Goal: Information Seeking & Learning: Learn about a topic

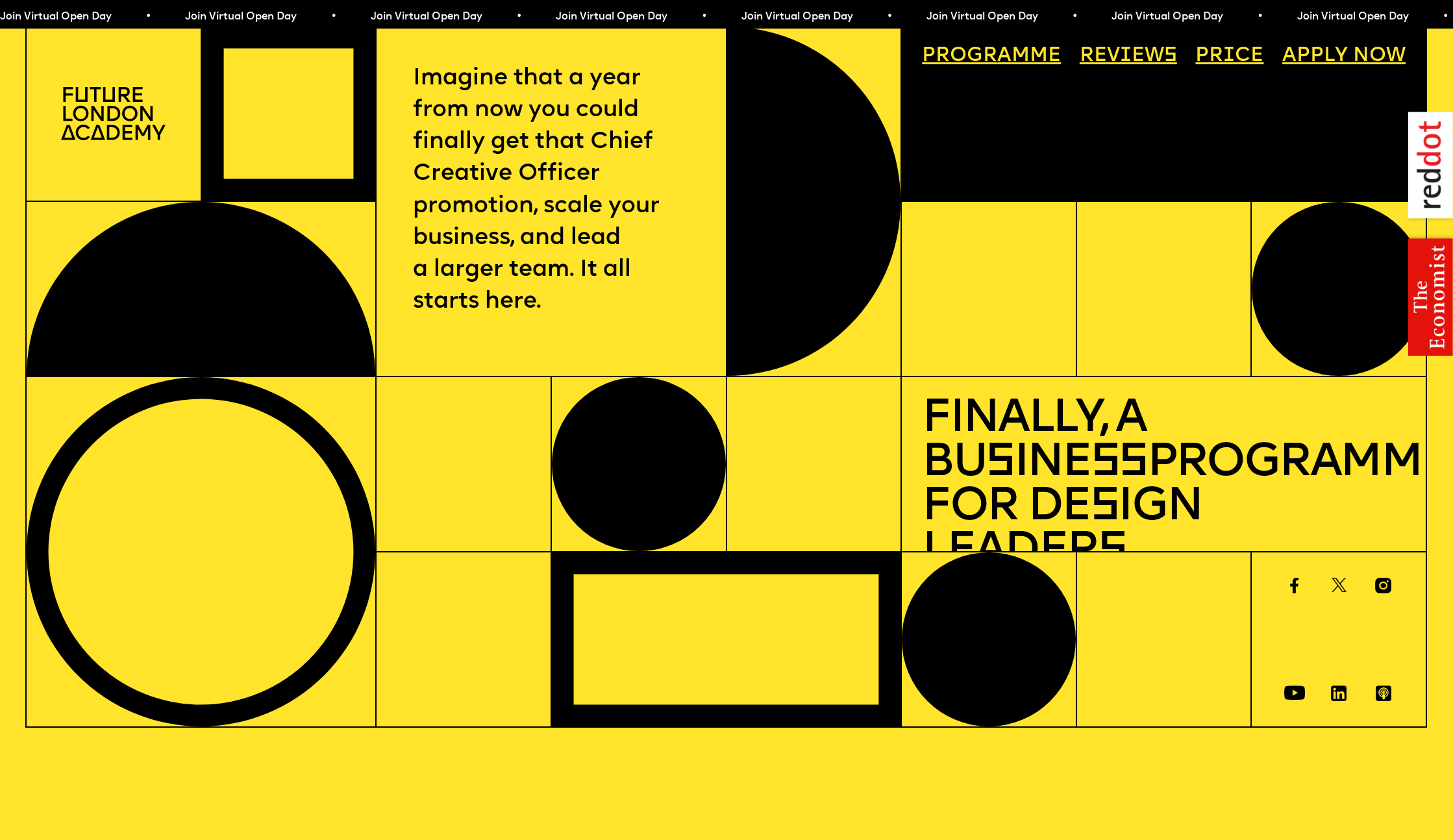
click at [994, 62] on link "Progr a mme" at bounding box center [991, 57] width 159 height 40
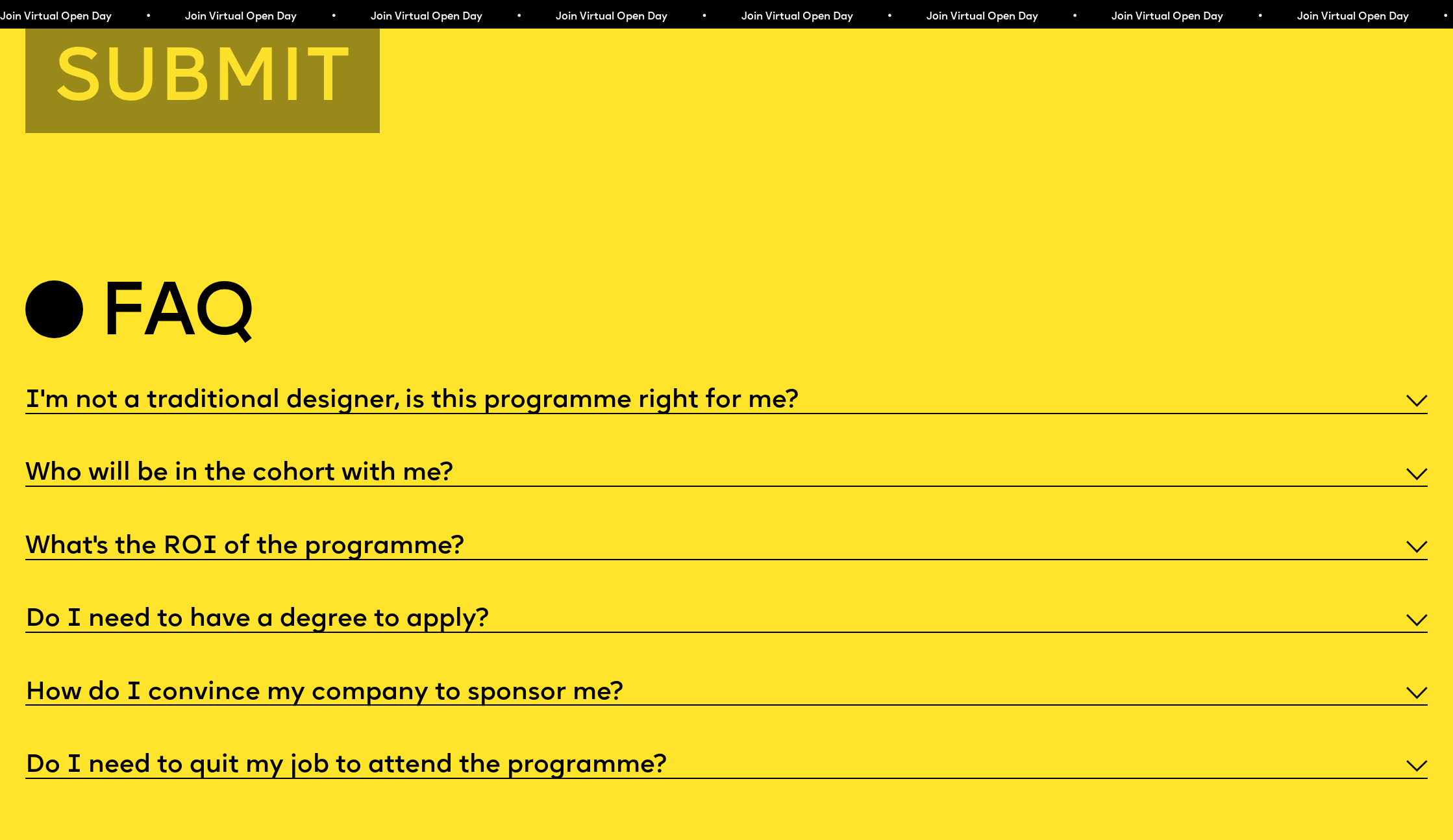
scroll to position [7297, 0]
click at [860, 386] on div "I'm not a traditional designer, is this programme right for me?" at bounding box center [726, 398] width 1402 height 29
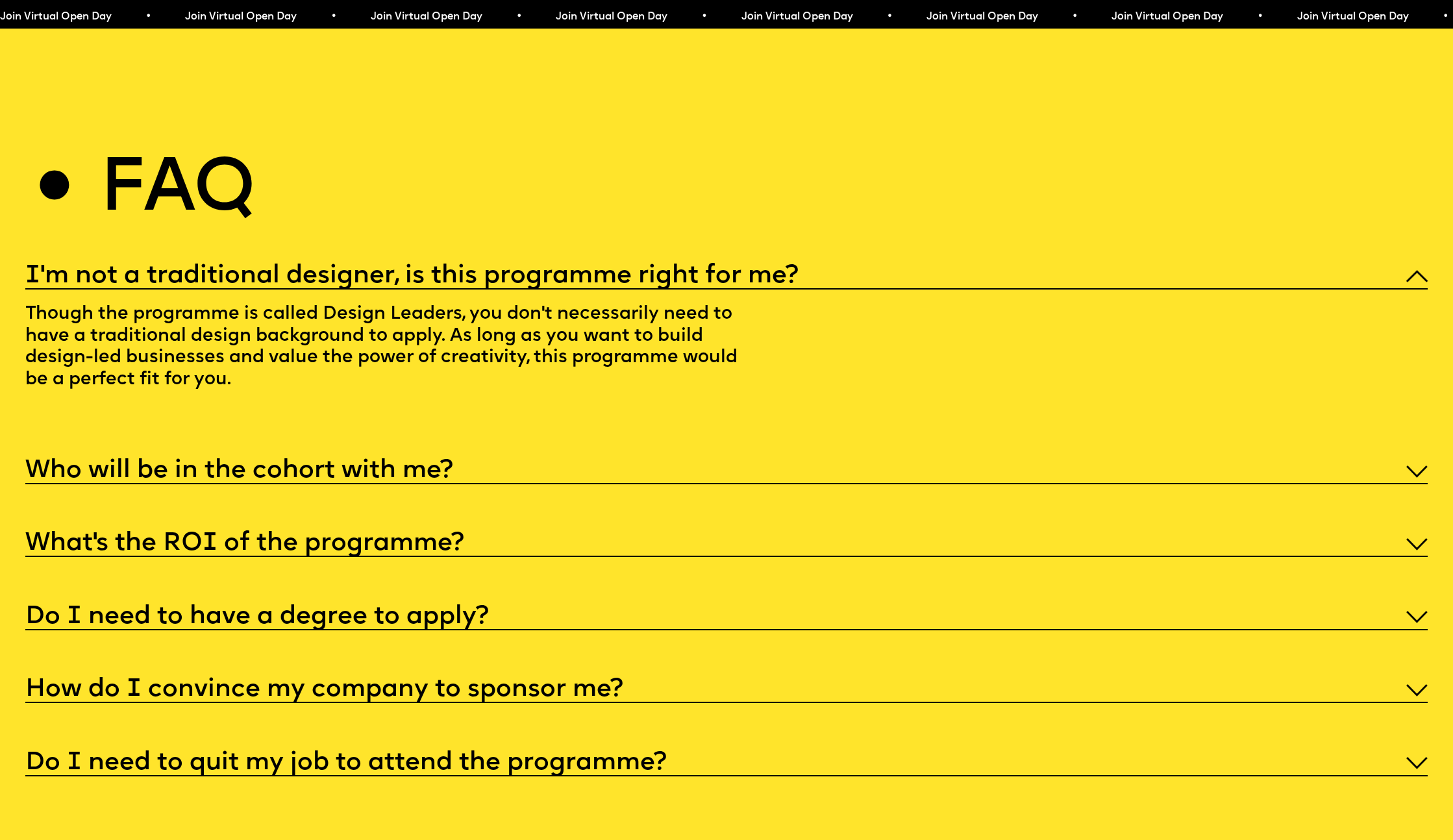
scroll to position [7422, 0]
click at [649, 454] on div "Who will be in the cohort with me?" at bounding box center [726, 468] width 1402 height 29
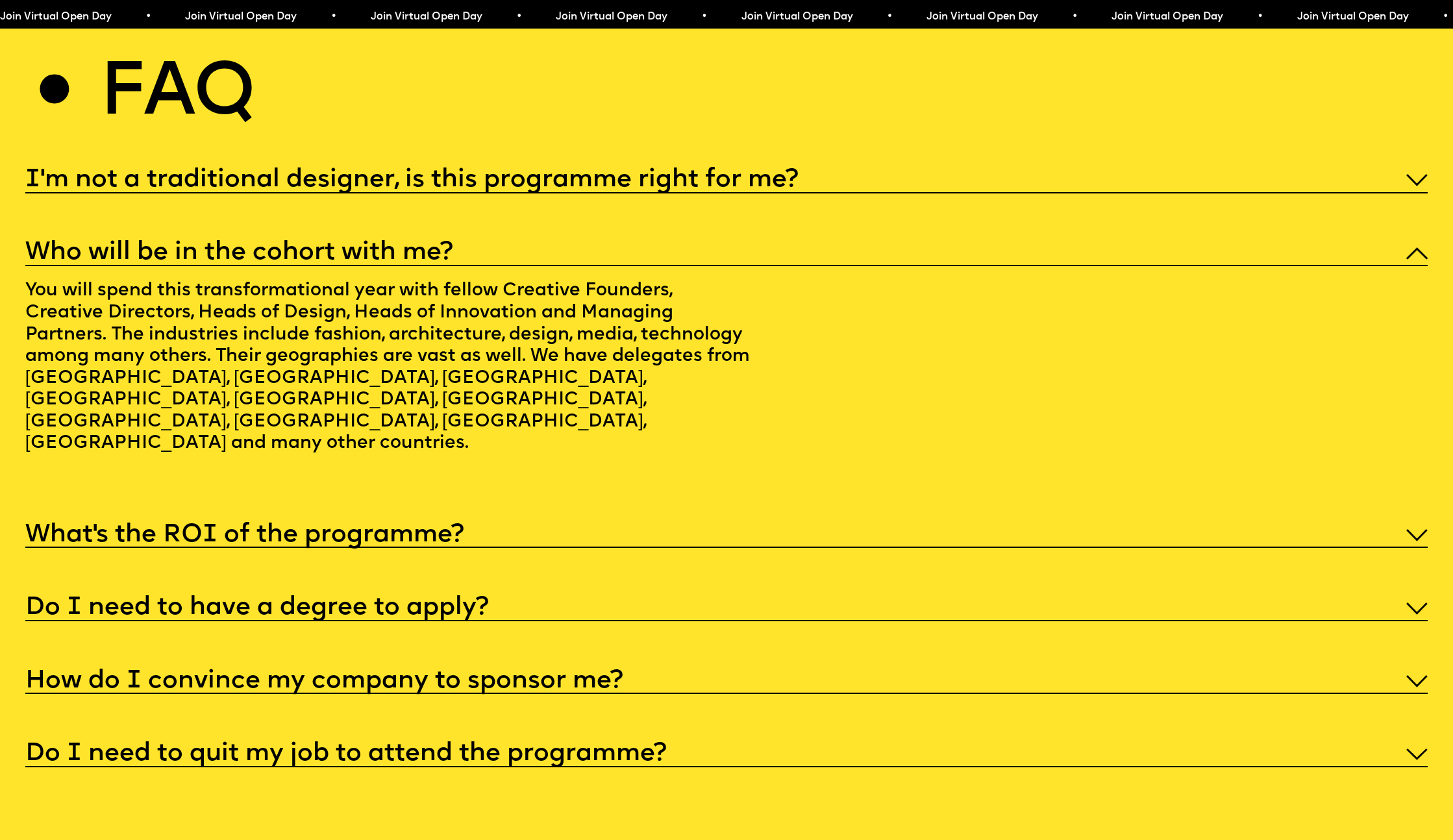
scroll to position [7520, 0]
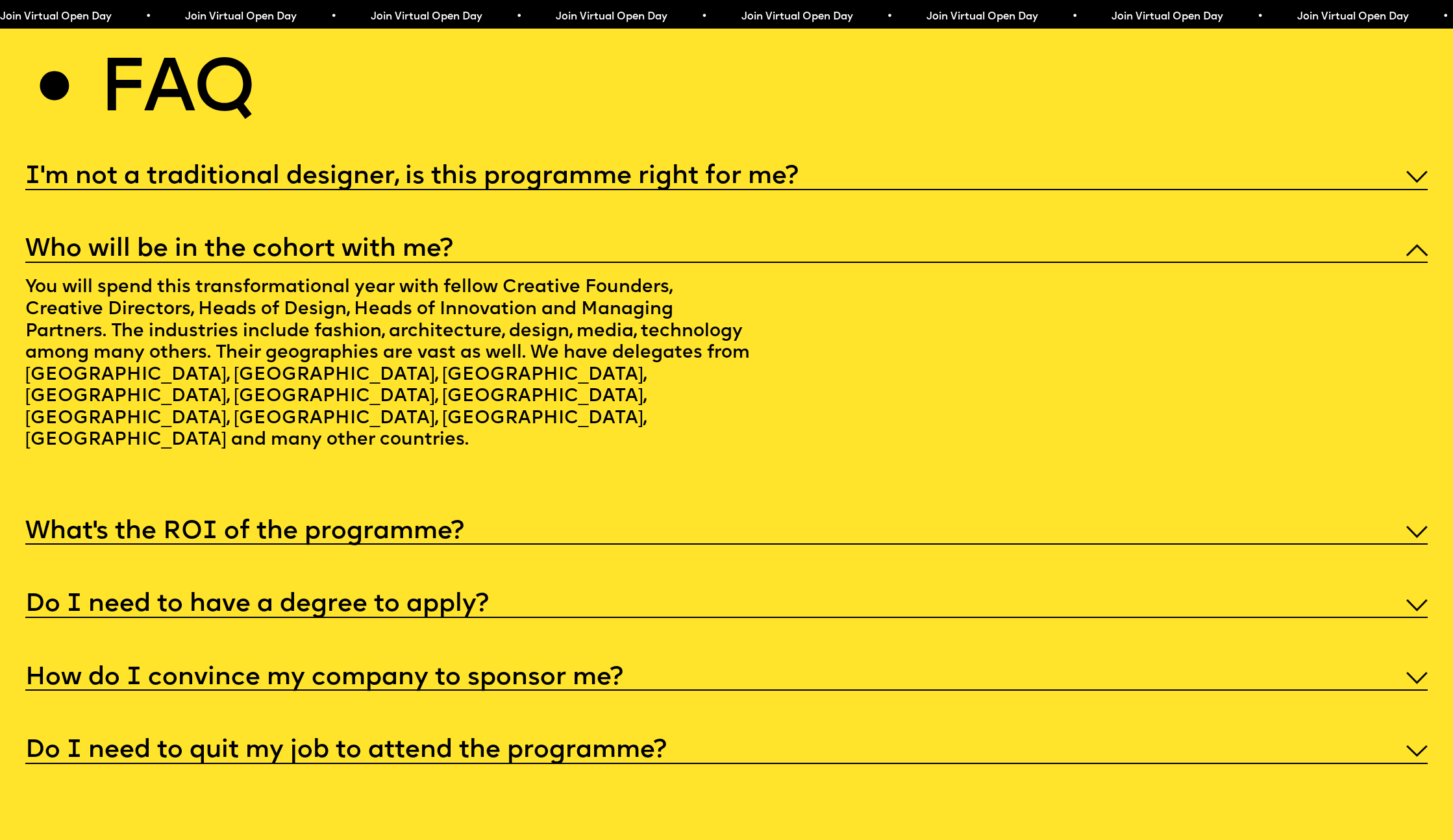
click at [641, 515] on div "What’s the ROI of the programme?" at bounding box center [726, 529] width 1402 height 29
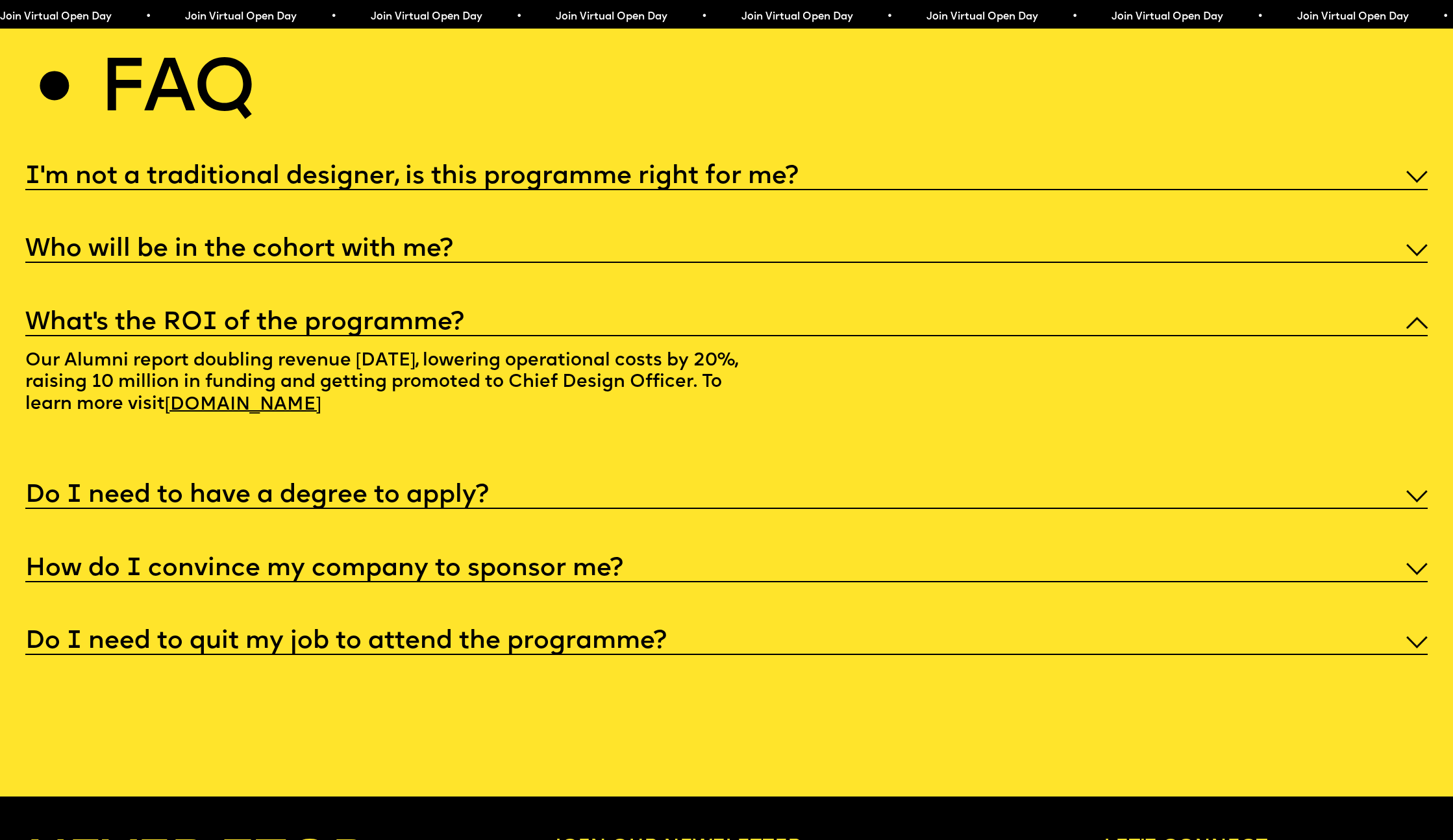
click at [634, 483] on div "Do I need to have a degree to apply?" at bounding box center [726, 494] width 1402 height 29
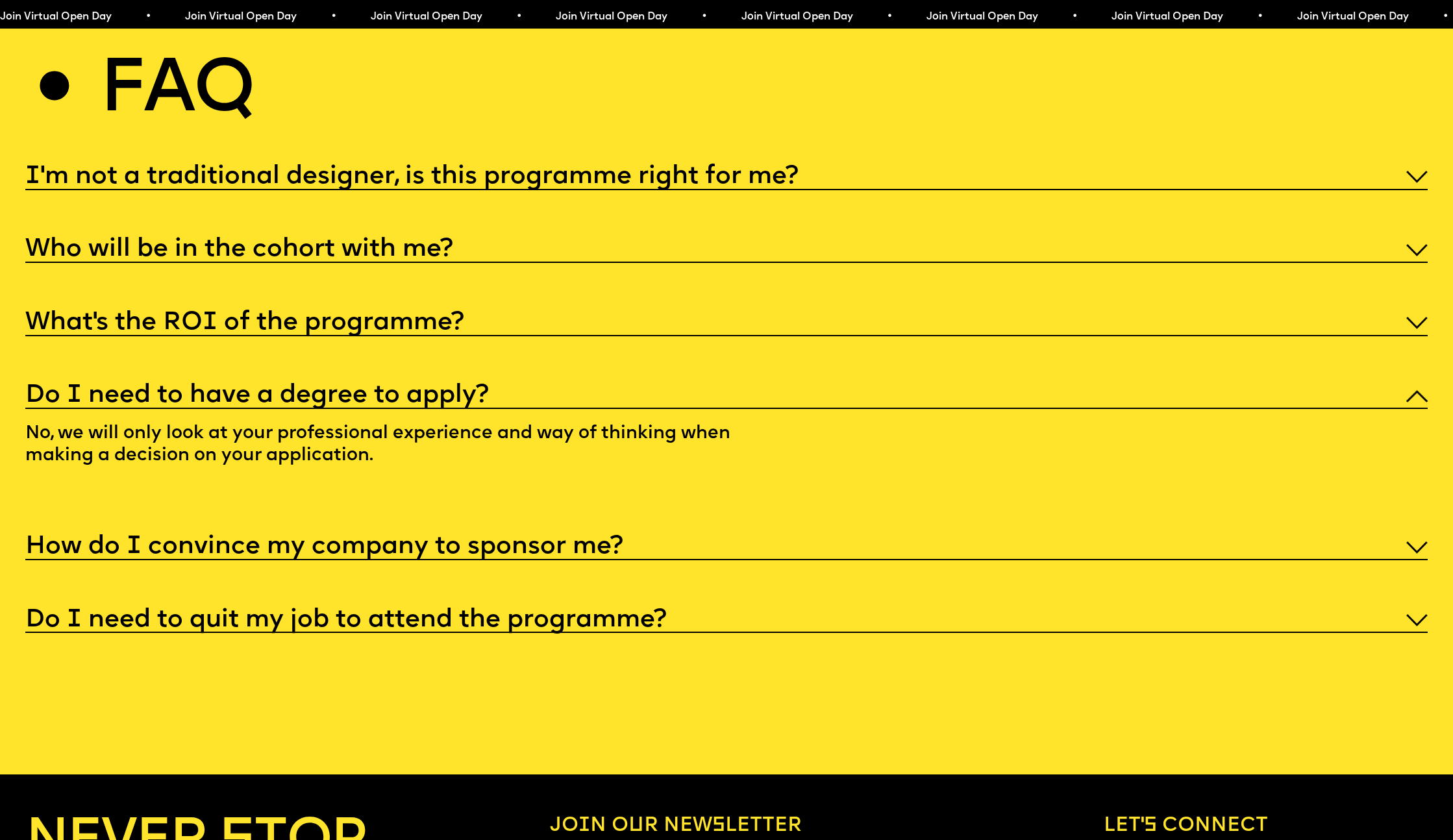
click at [697, 531] on div "How do I convince my company to sponsor me?" at bounding box center [726, 545] width 1402 height 29
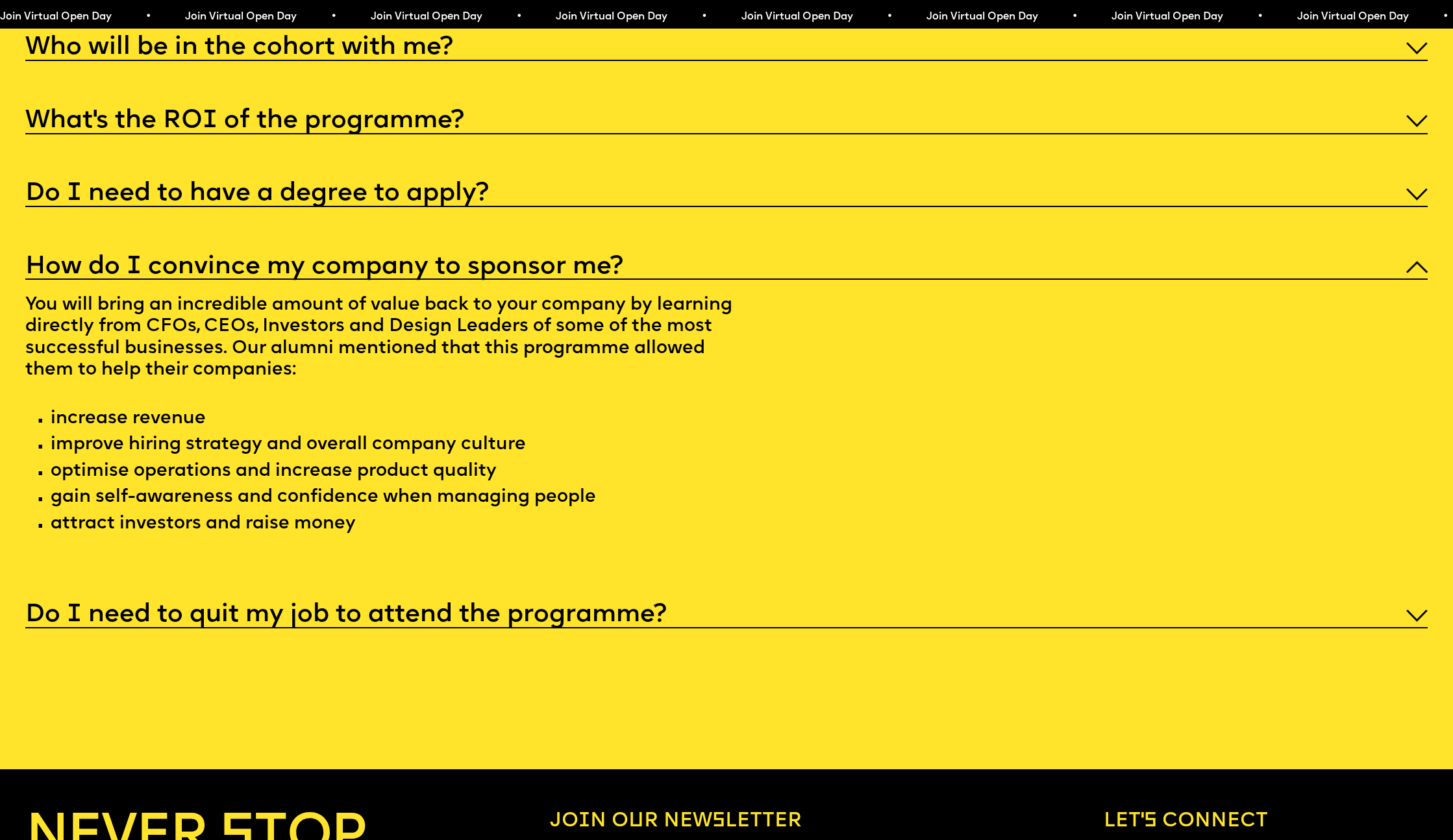
scroll to position [7725, 0]
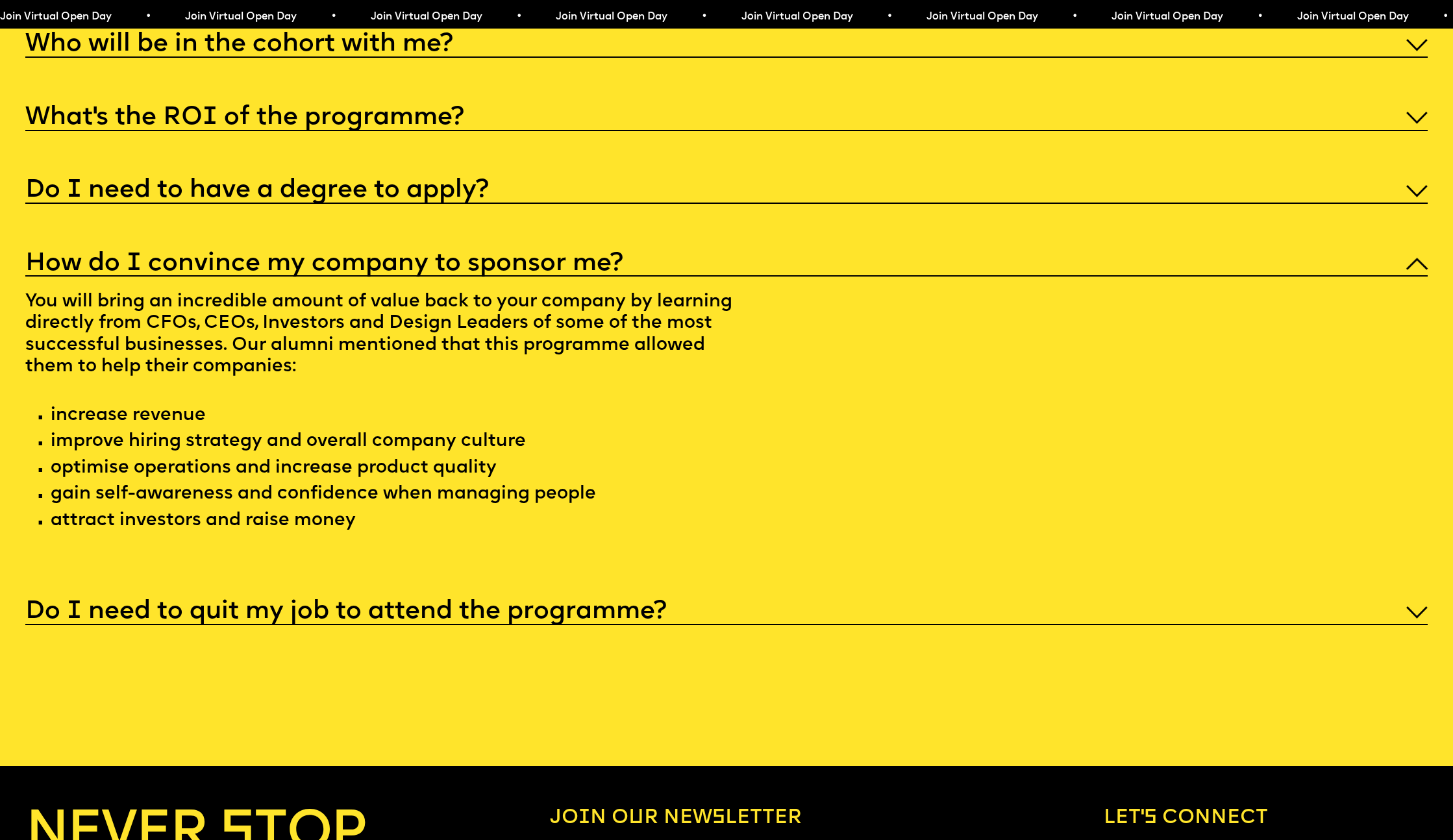
click at [709, 596] on div "Do I need to quit my job to attend the programme?" at bounding box center [726, 610] width 1402 height 29
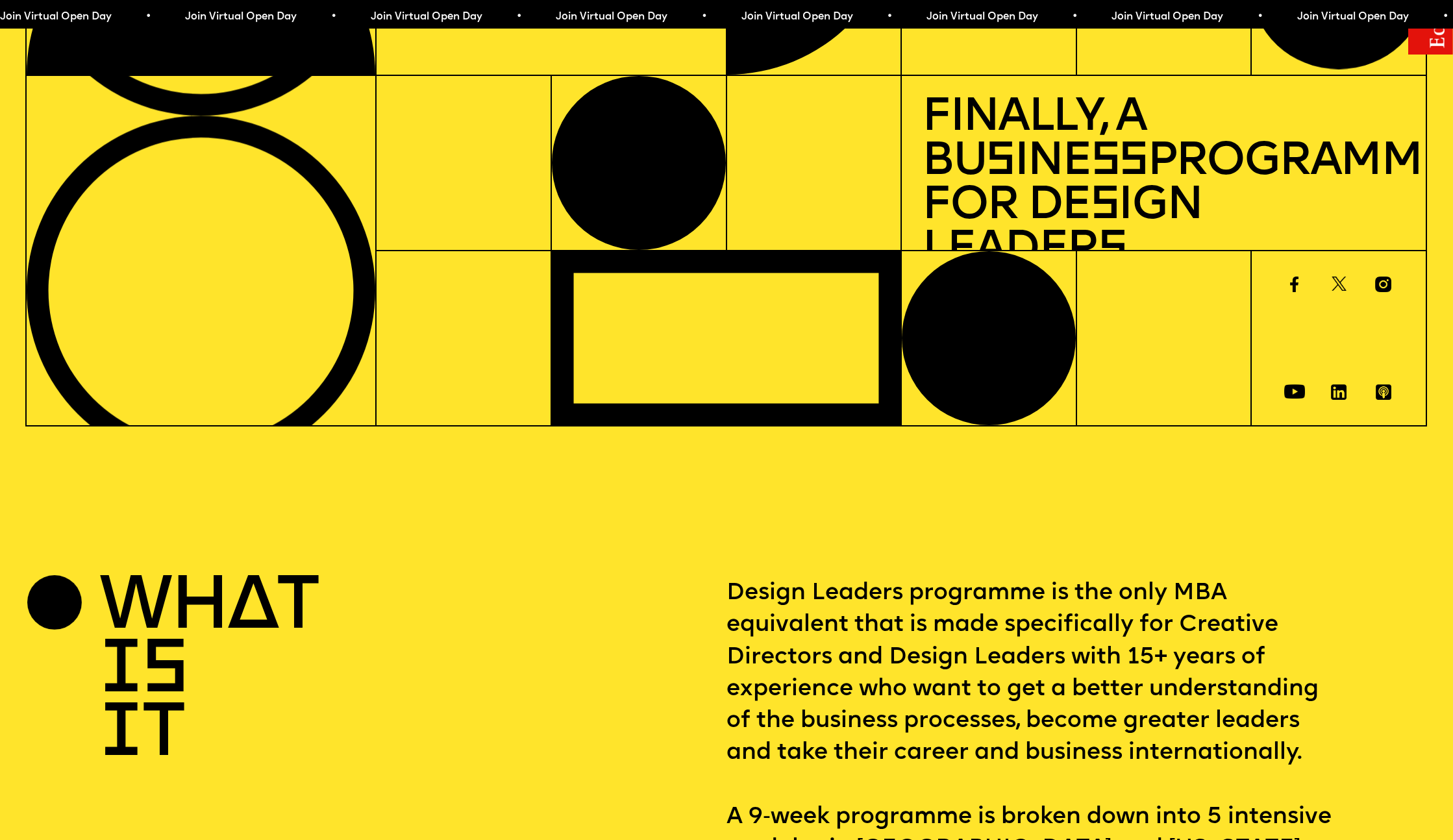
scroll to position [0, 0]
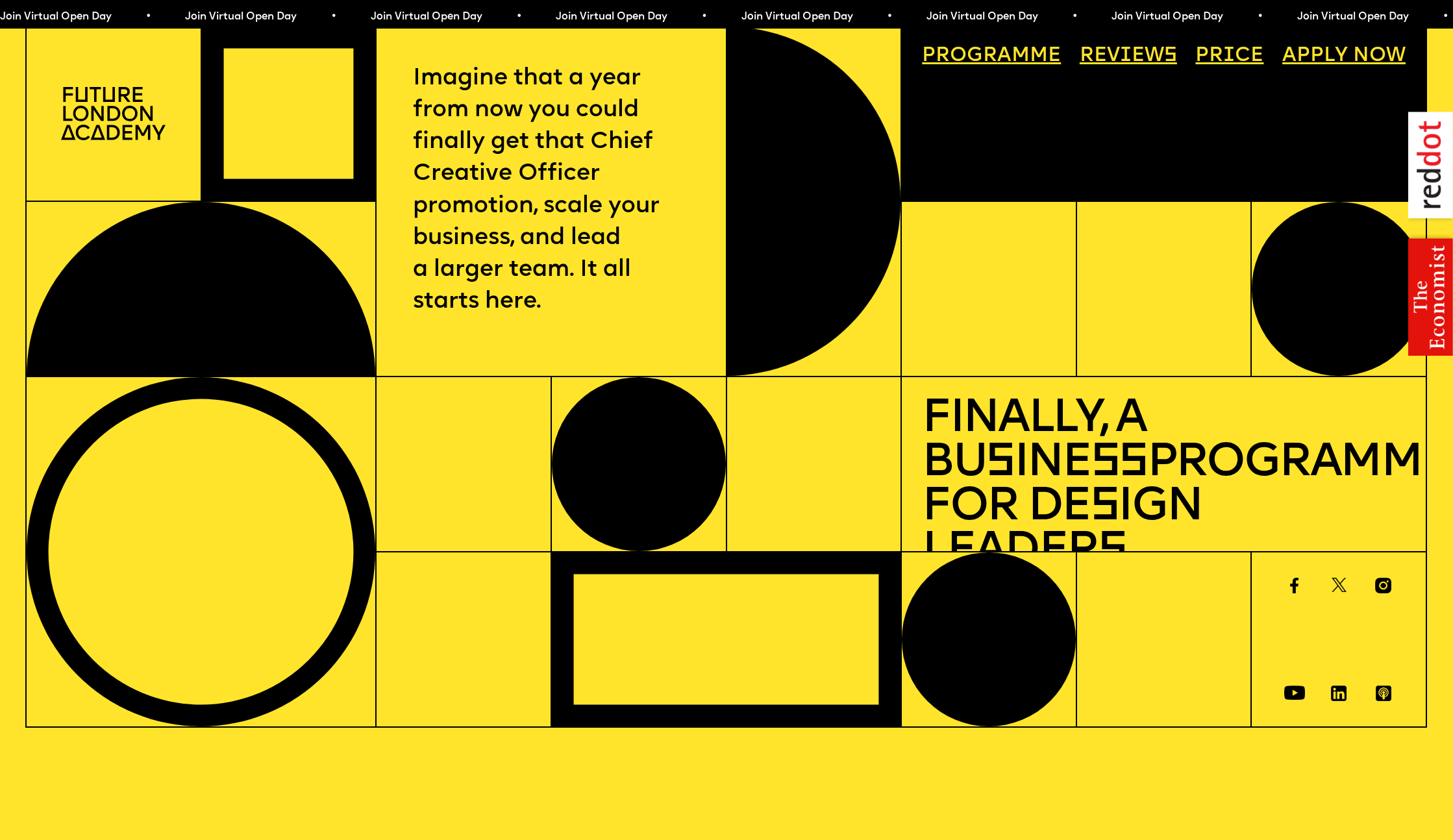
click at [133, 122] on img at bounding box center [113, 113] width 104 height 53
click at [1220, 58] on link "Price" at bounding box center [1230, 57] width 88 height 40
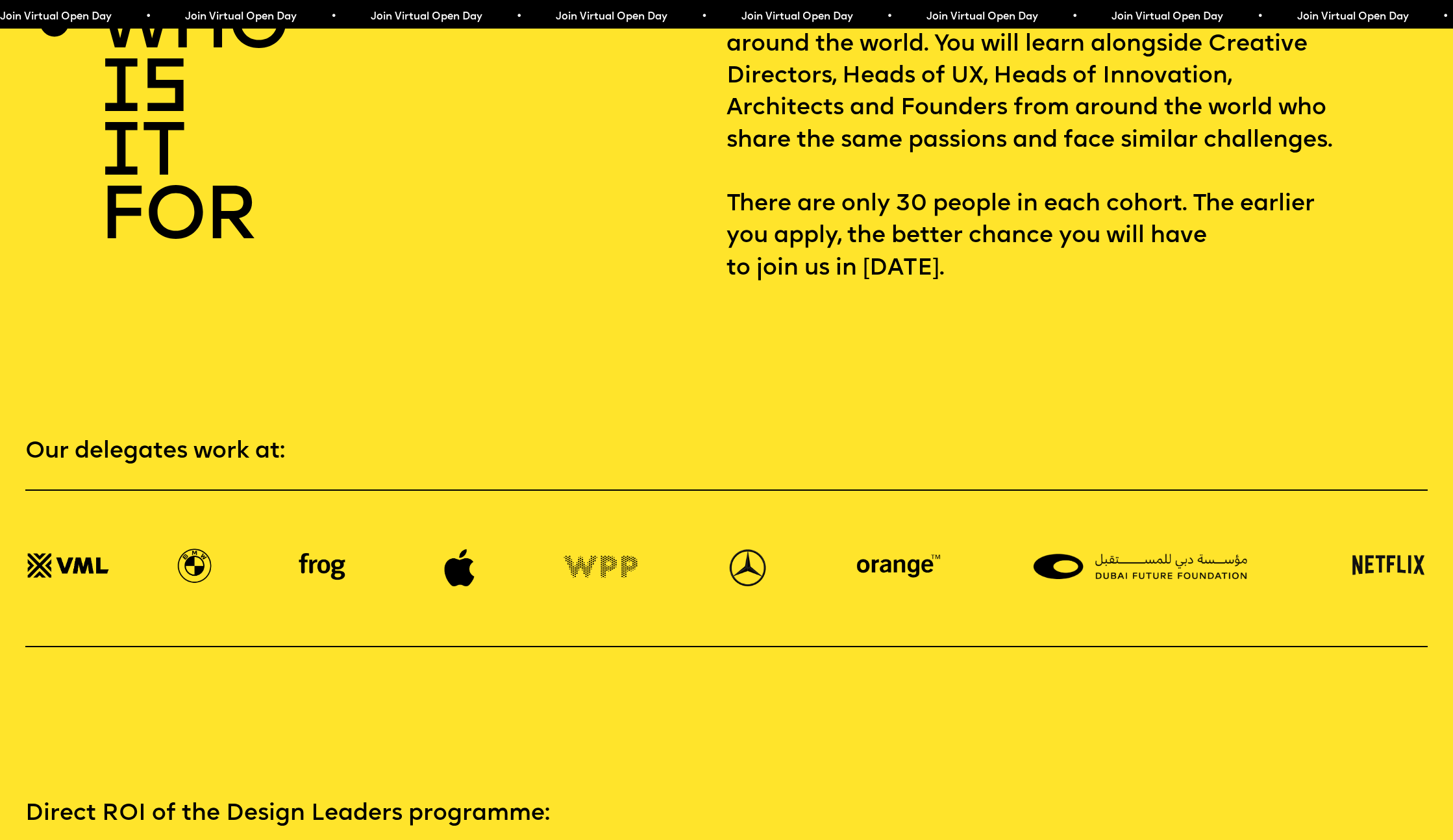
scroll to position [2993, 0]
